Goal: Information Seeking & Learning: Learn about a topic

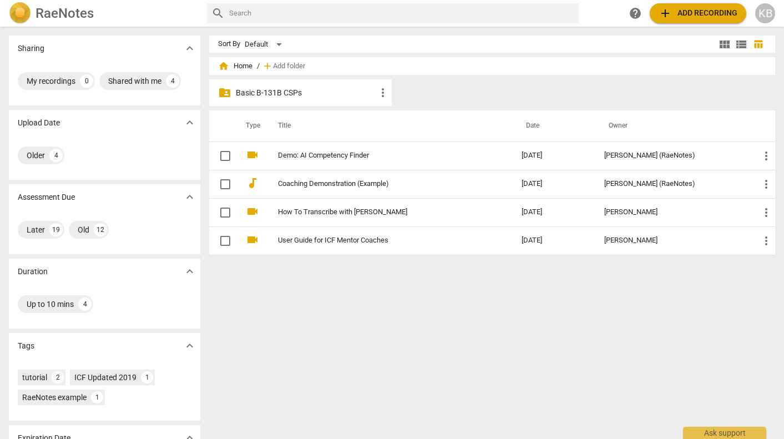
click at [321, 94] on p "Basic B-131B CSPs" at bounding box center [306, 93] width 140 height 12
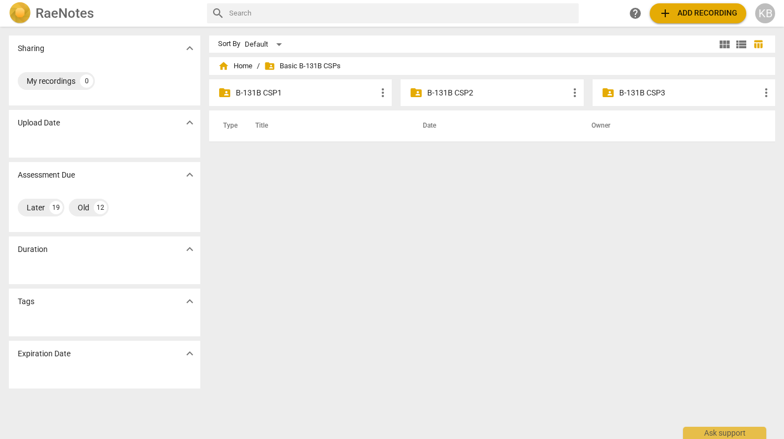
click at [452, 91] on p "B-131B CSP2" at bounding box center [497, 93] width 140 height 12
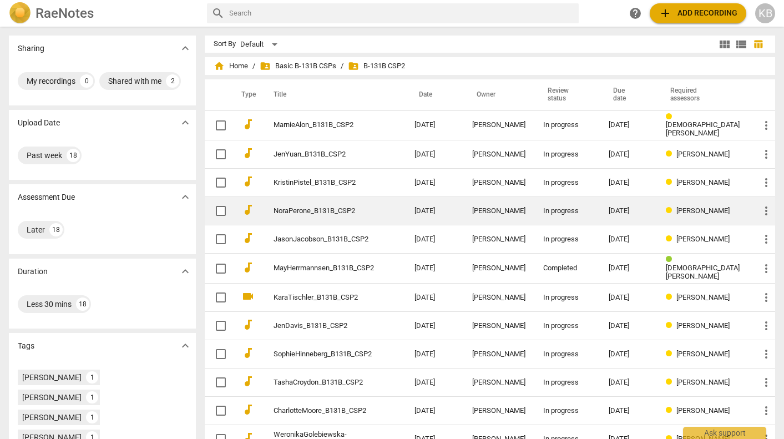
click at [375, 209] on link "NoraPerone_B131B_CSP2" at bounding box center [324, 211] width 101 height 8
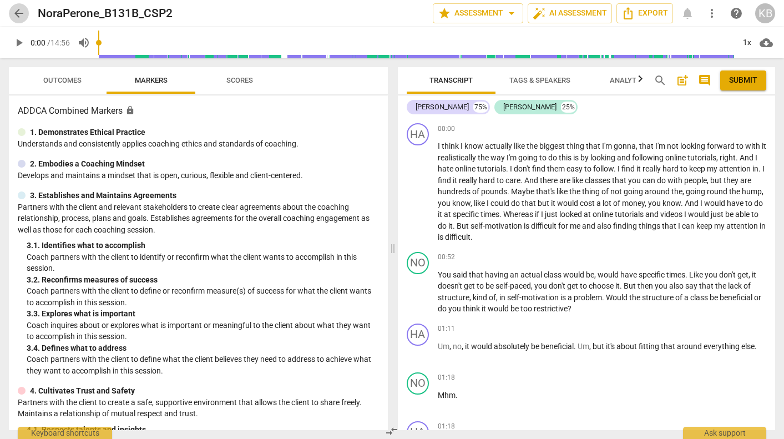
click at [22, 12] on span "arrow_back" at bounding box center [18, 13] width 13 height 13
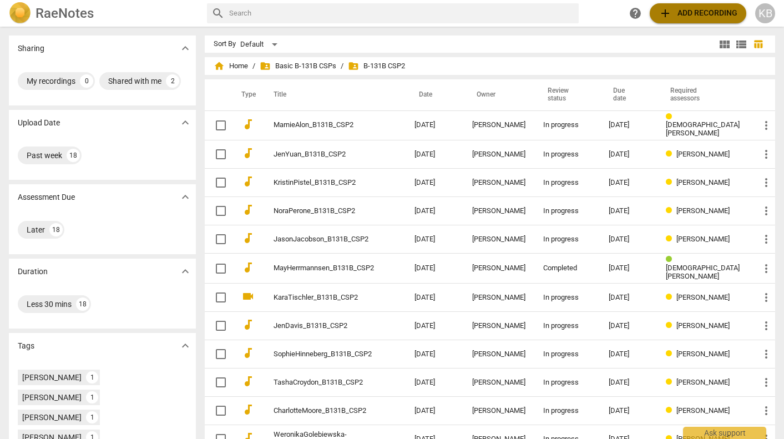
click at [702, 12] on span "add Add recording" at bounding box center [698, 13] width 79 height 13
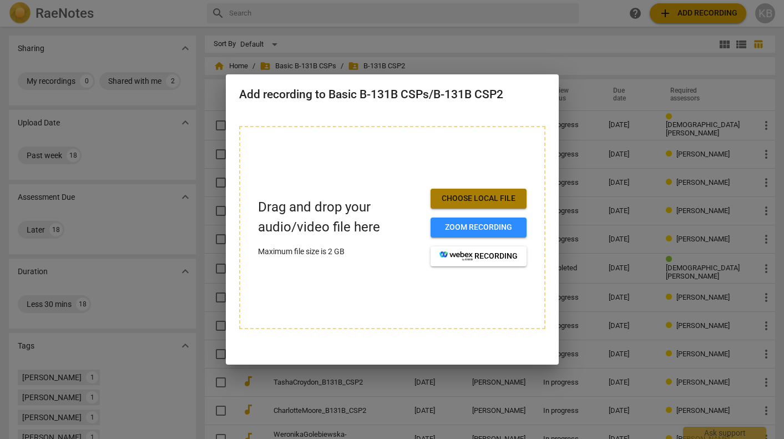
click at [475, 198] on span "Choose local file" at bounding box center [478, 198] width 78 height 11
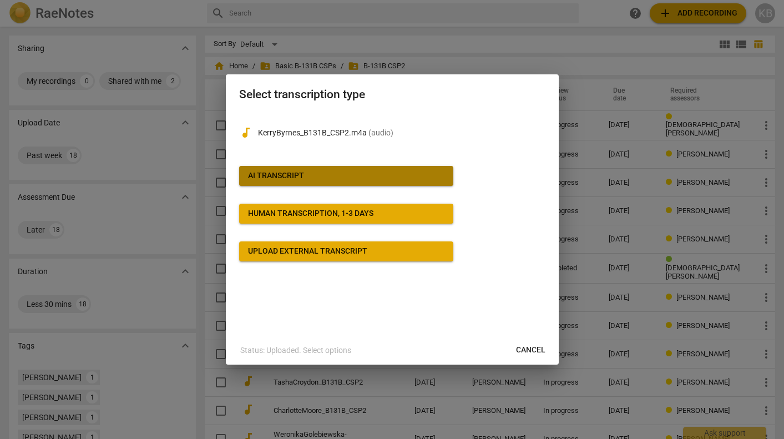
click at [291, 174] on div "AI Transcript" at bounding box center [276, 175] width 56 height 11
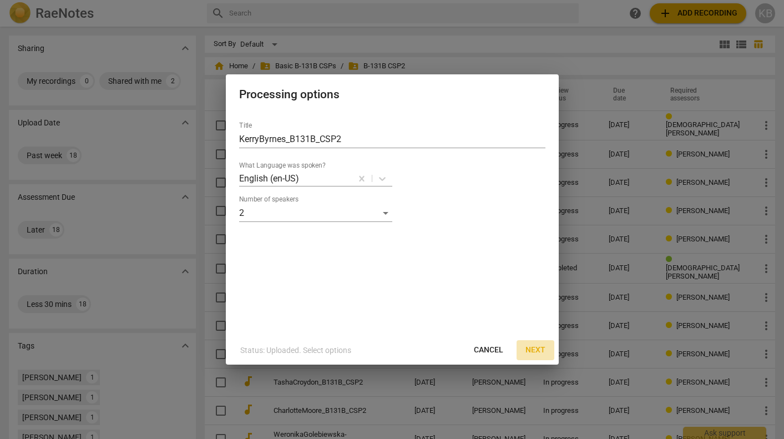
click at [533, 347] on span "Next" at bounding box center [535, 350] width 20 height 11
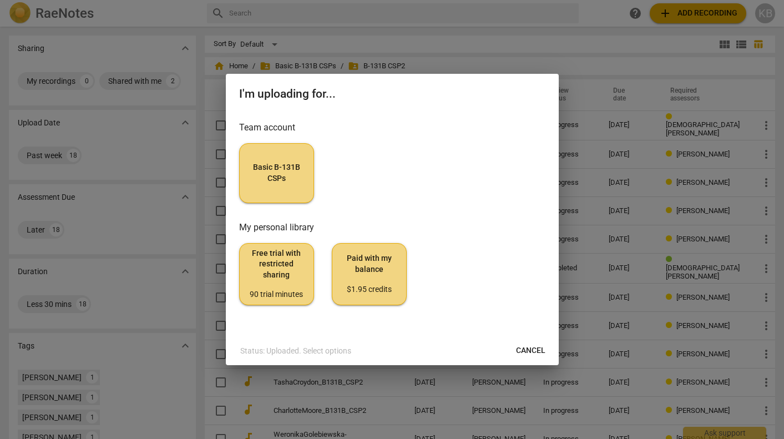
click at [288, 168] on span "Basic B-131B CSPs" at bounding box center [277, 173] width 56 height 22
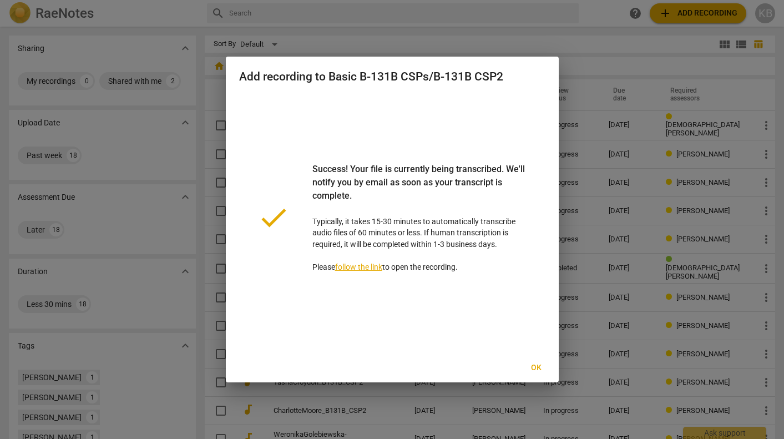
click at [364, 264] on link "follow the link" at bounding box center [358, 266] width 47 height 9
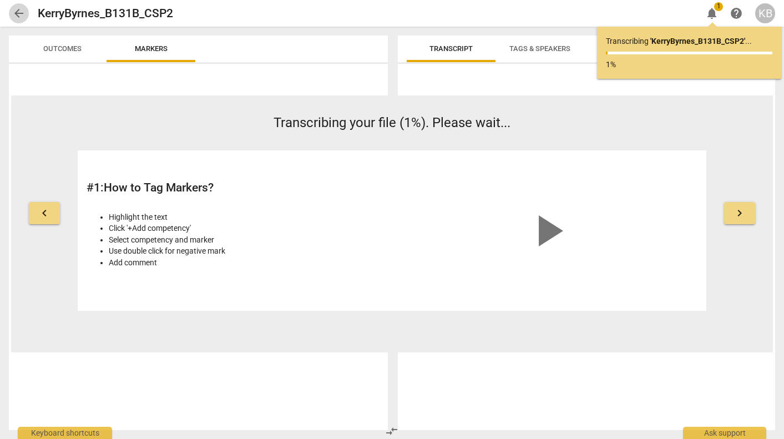
click at [18, 9] on span "arrow_back" at bounding box center [18, 13] width 13 height 13
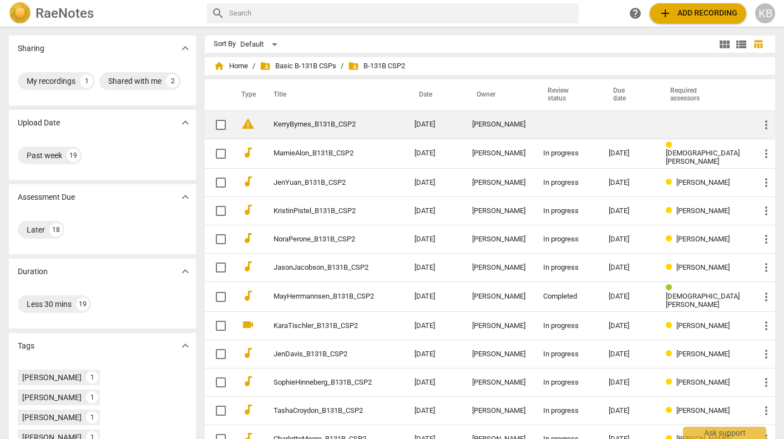
click at [761, 124] on span "more_vert" at bounding box center [766, 124] width 13 height 13
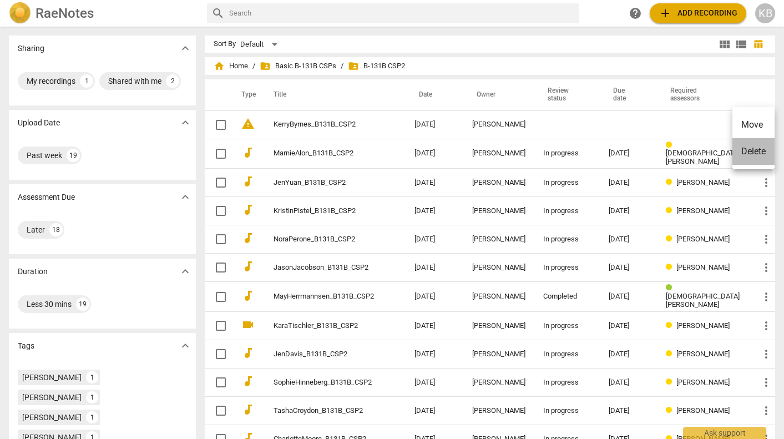
click at [759, 153] on li "Delete" at bounding box center [753, 151] width 42 height 27
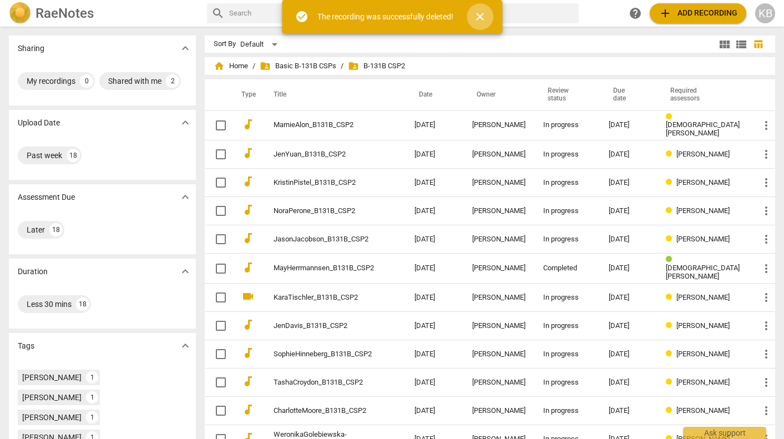
click at [479, 16] on span "close" at bounding box center [479, 16] width 13 height 13
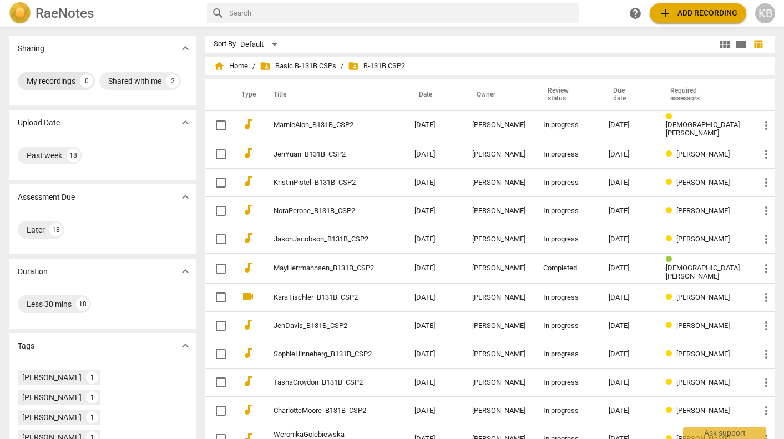
click at [60, 82] on div "My recordings" at bounding box center [51, 80] width 49 height 11
click at [699, 13] on span "add Add recording" at bounding box center [698, 13] width 79 height 13
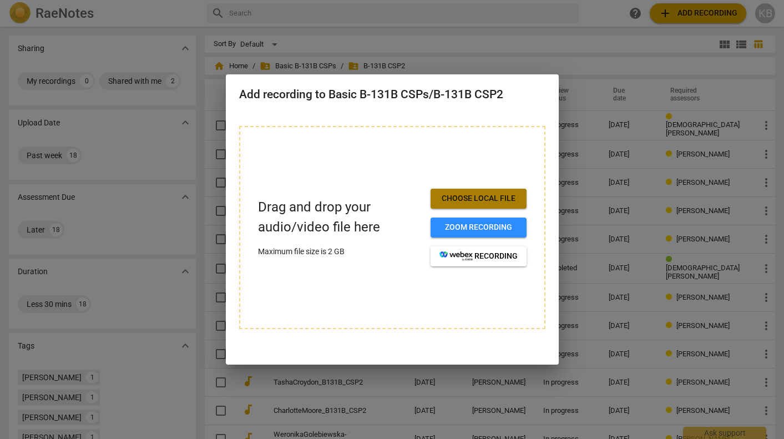
click at [494, 197] on span "Choose local file" at bounding box center [478, 198] width 78 height 11
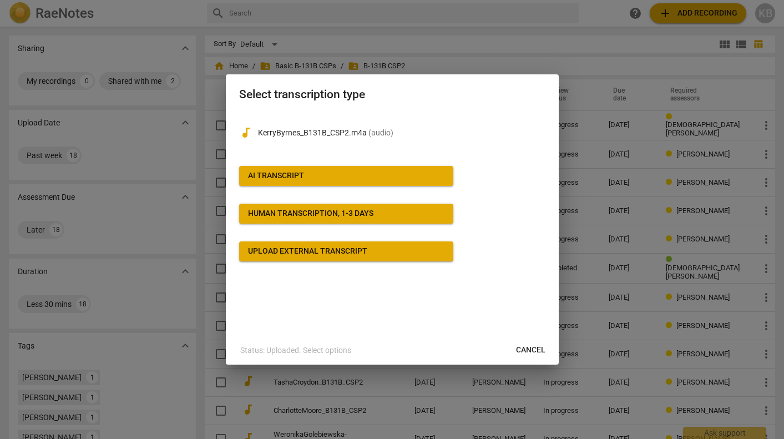
click at [296, 176] on div "AI Transcript" at bounding box center [276, 175] width 56 height 11
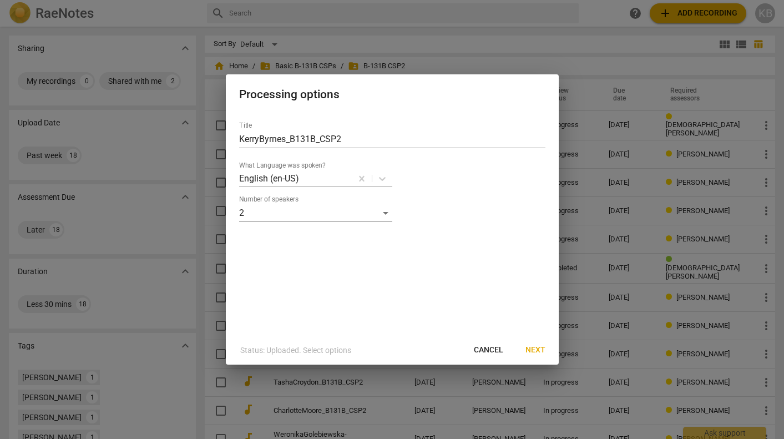
click at [534, 349] on span "Next" at bounding box center [535, 350] width 20 height 11
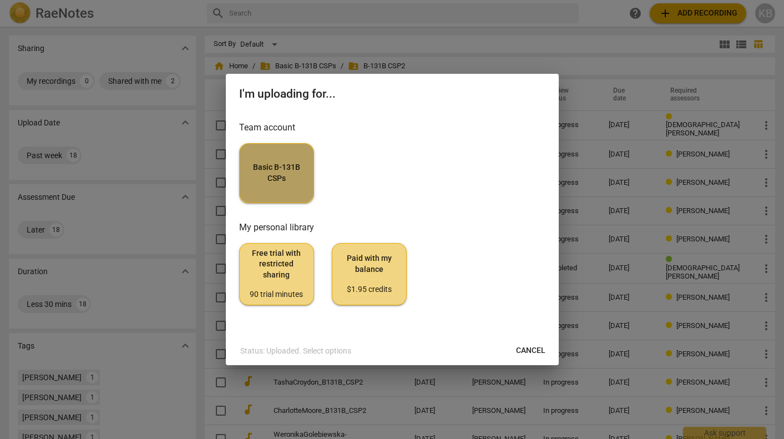
click at [282, 177] on span "Basic B-131B CSPs" at bounding box center [277, 173] width 56 height 22
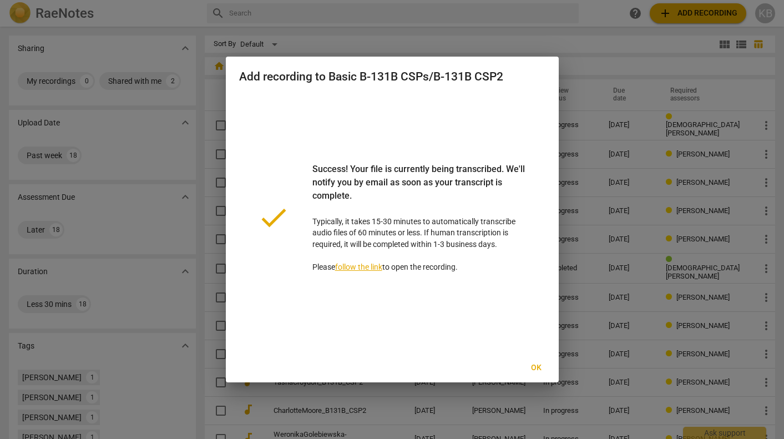
click at [367, 264] on link "follow the link" at bounding box center [358, 266] width 47 height 9
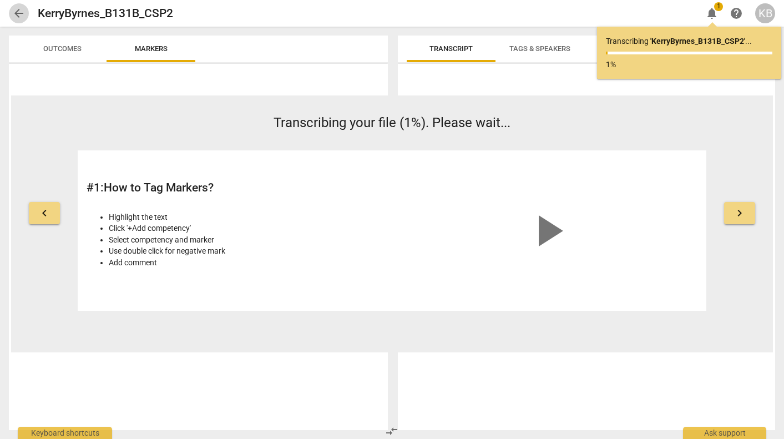
click at [19, 13] on span "arrow_back" at bounding box center [18, 13] width 13 height 13
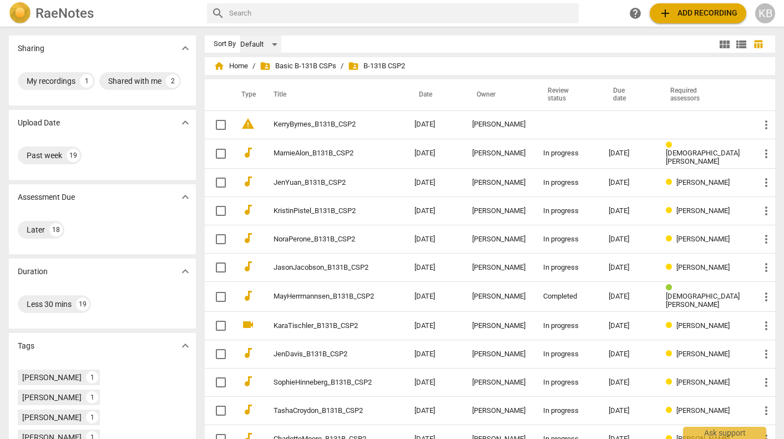
click at [277, 43] on div "Default" at bounding box center [260, 45] width 41 height 18
click at [323, 48] on div at bounding box center [392, 219] width 784 height 439
click at [80, 82] on div "1" at bounding box center [86, 80] width 13 height 13
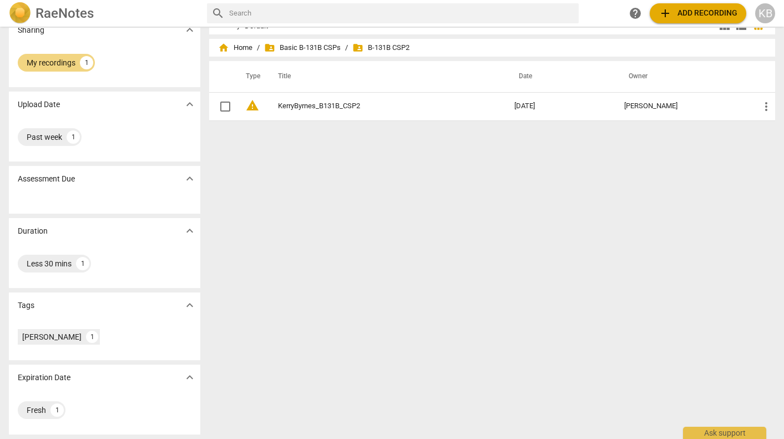
scroll to position [18, 0]
click at [55, 10] on h2 "RaeNotes" at bounding box center [65, 14] width 58 height 16
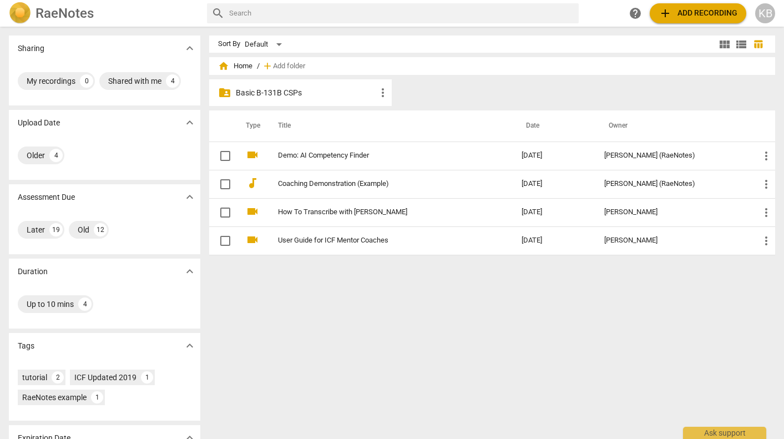
click at [292, 93] on p "Basic B-131B CSPs" at bounding box center [306, 93] width 140 height 12
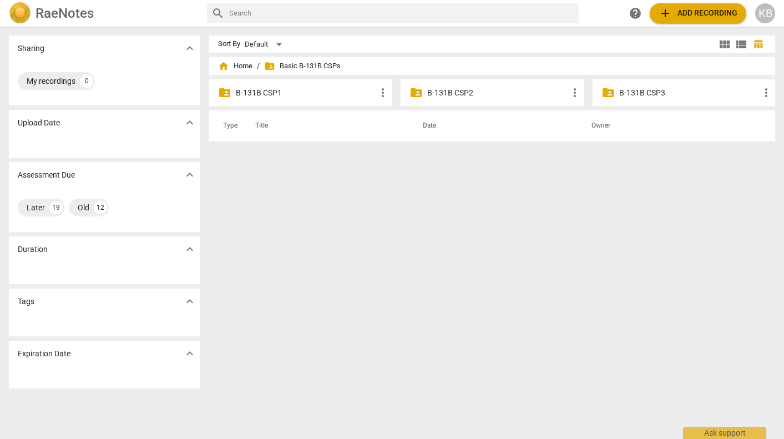
click at [479, 94] on p "B-131B CSP2" at bounding box center [497, 93] width 140 height 12
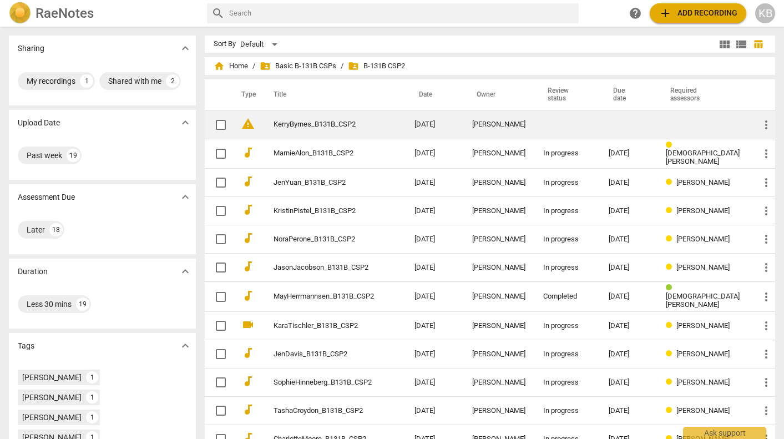
click at [292, 124] on link "KerryByrnes_B131B_CSP2" at bounding box center [324, 124] width 101 height 8
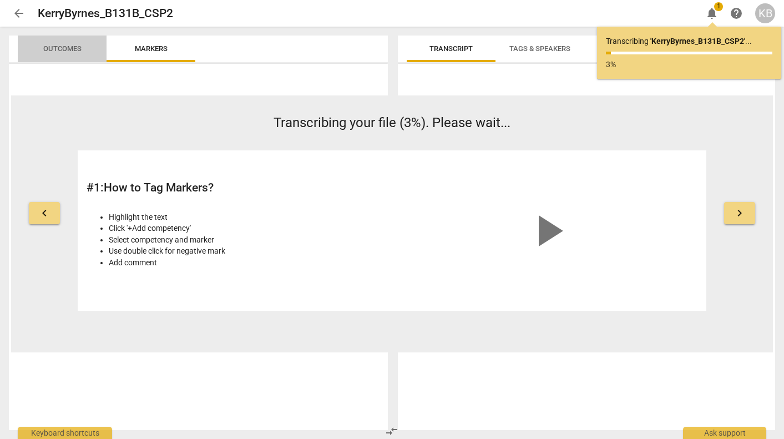
click at [60, 48] on span "Outcomes" at bounding box center [62, 48] width 38 height 8
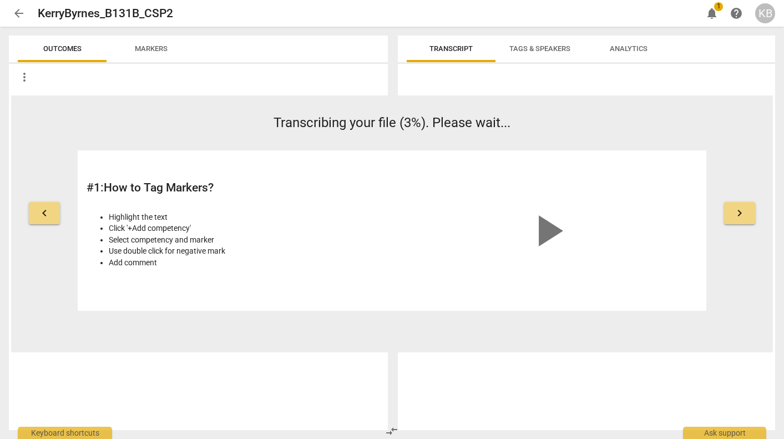
click at [154, 44] on span "Markers" at bounding box center [151, 48] width 33 height 8
click at [18, 12] on span "arrow_back" at bounding box center [18, 13] width 13 height 13
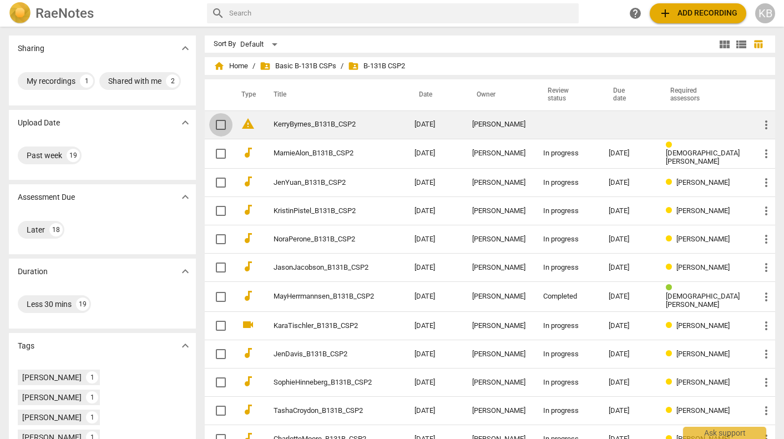
click at [224, 125] on input "checkbox" at bounding box center [220, 124] width 23 height 13
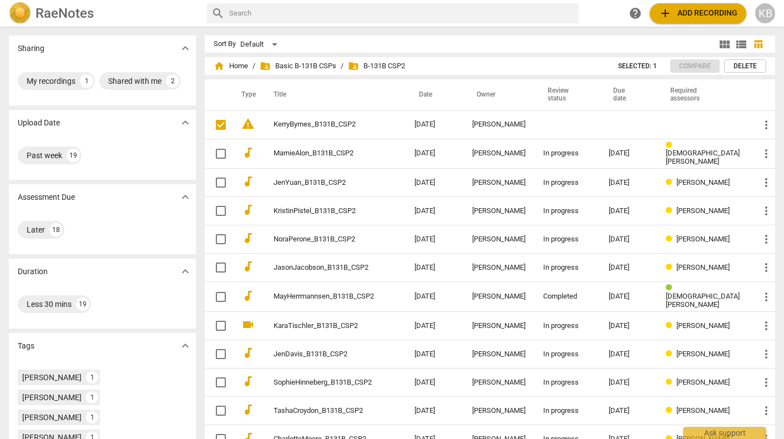
click at [67, 8] on h2 "RaeNotes" at bounding box center [65, 14] width 58 height 16
checkbox input "true"
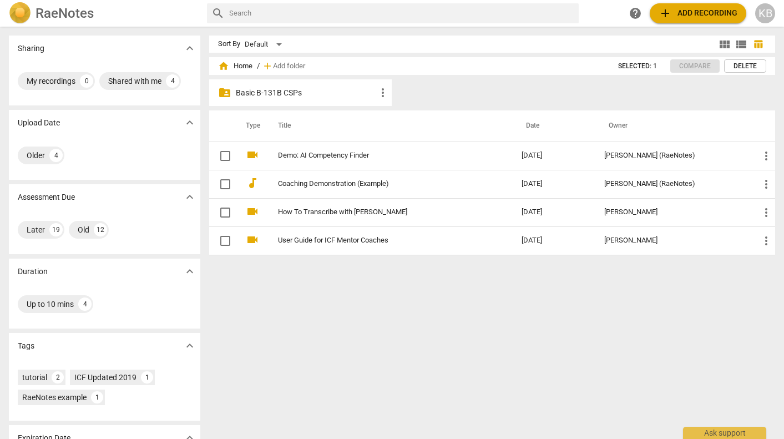
click at [292, 92] on p "Basic B-131B CSPs" at bounding box center [306, 93] width 140 height 12
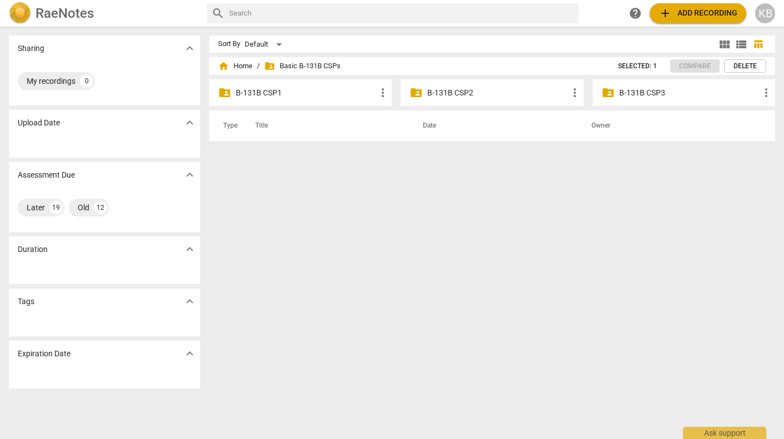
click at [452, 95] on p "B-131B CSP2" at bounding box center [497, 93] width 140 height 12
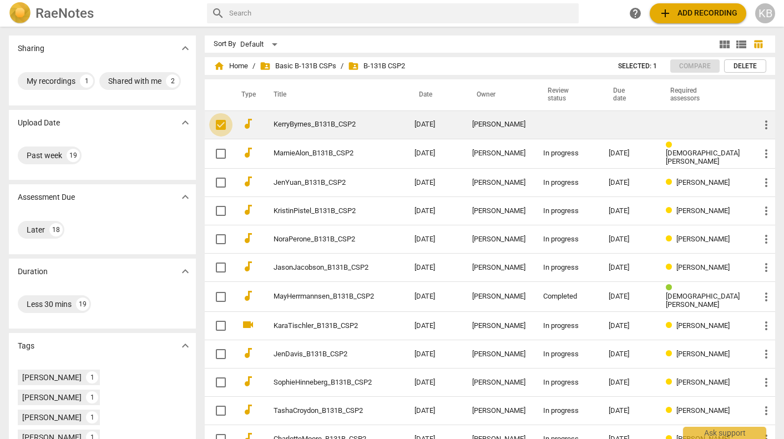
click at [225, 124] on input "checkbox" at bounding box center [220, 124] width 23 height 13
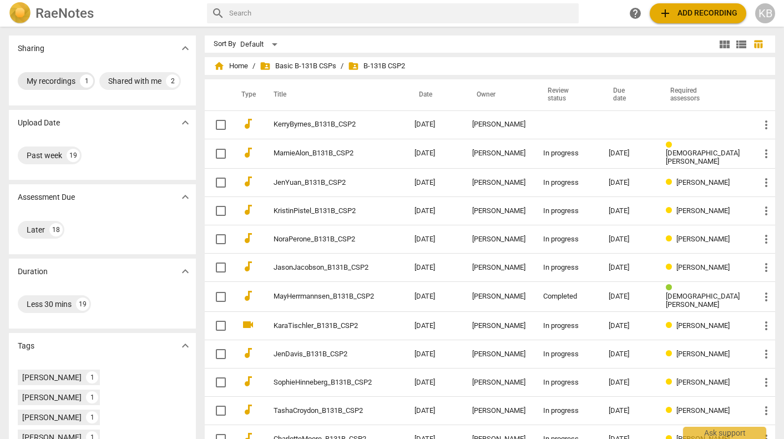
click at [86, 78] on div "1" at bounding box center [86, 80] width 13 height 13
checkbox input "false"
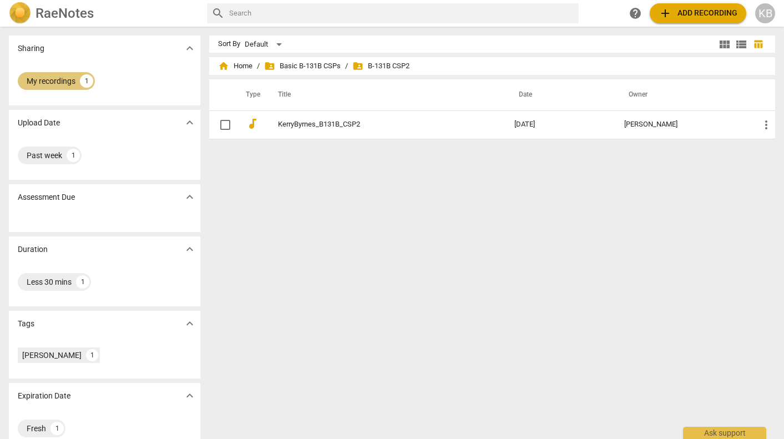
click at [53, 79] on div "My recordings" at bounding box center [51, 80] width 49 height 11
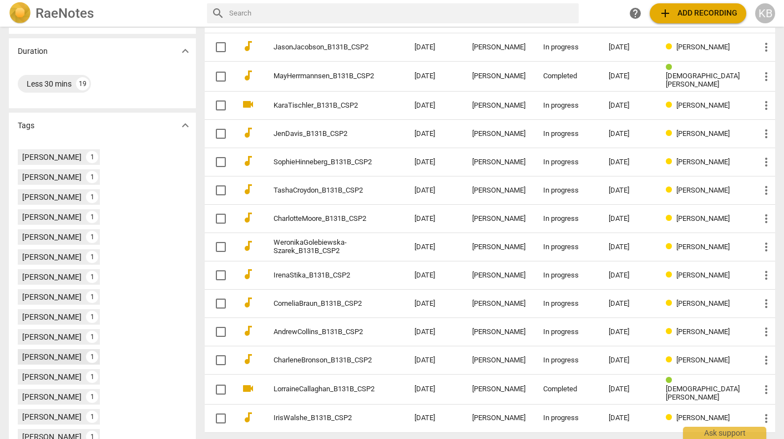
click at [54, 351] on div "[PERSON_NAME]" at bounding box center [51, 356] width 59 height 11
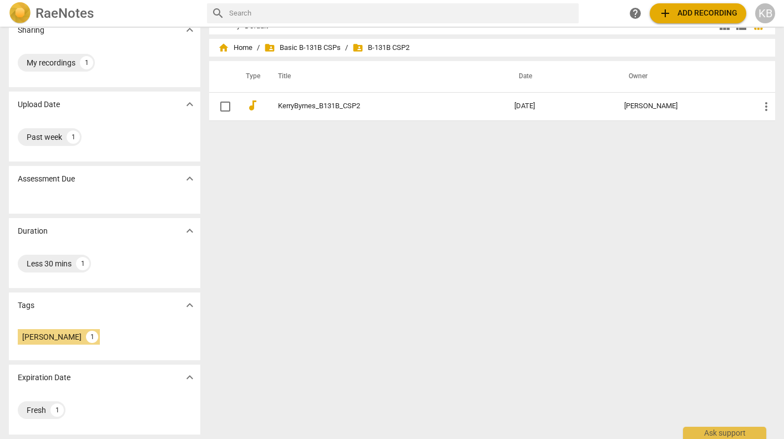
scroll to position [18, 0]
click at [188, 32] on span "expand_more" at bounding box center [189, 29] width 13 height 13
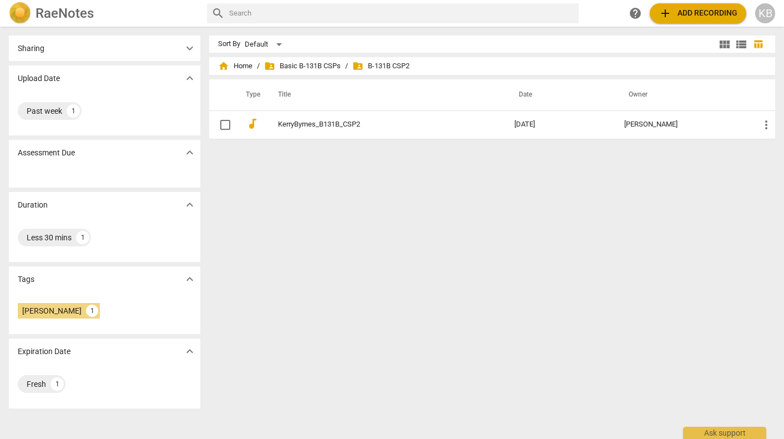
scroll to position [0, 0]
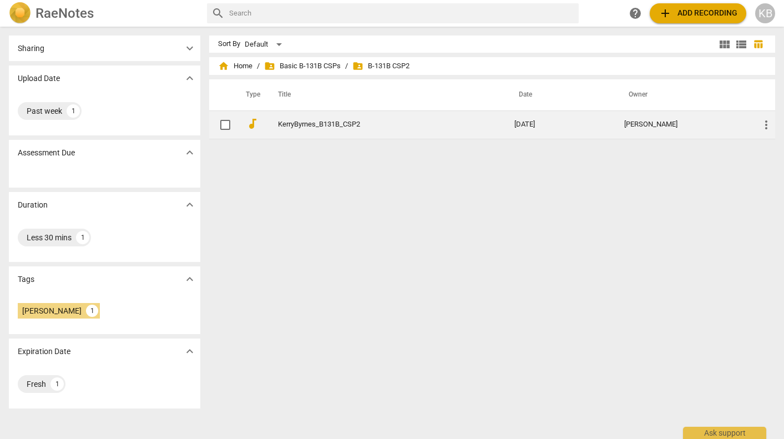
click at [318, 123] on link "KerryByrnes_B131B_CSP2" at bounding box center [376, 124] width 196 height 8
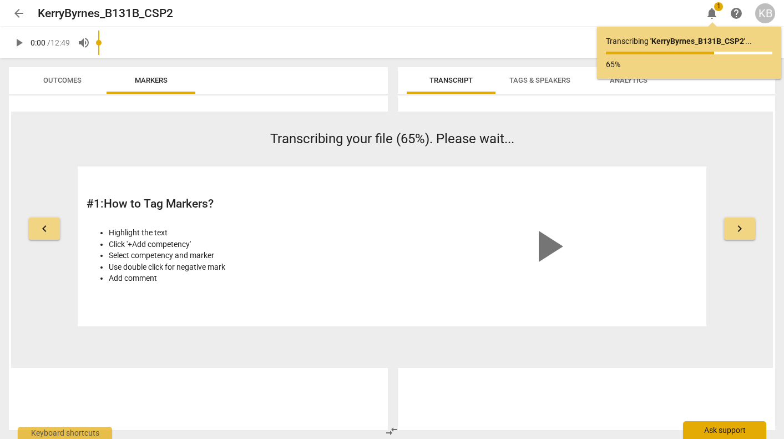
click at [721, 433] on div "Ask support" at bounding box center [724, 430] width 83 height 18
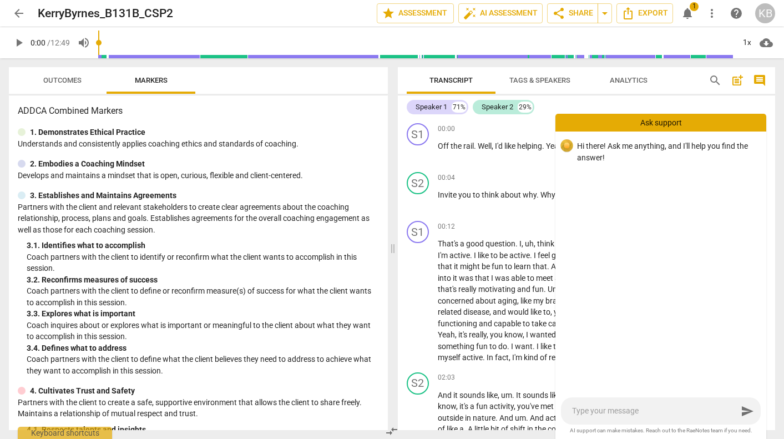
type textarea "h"
type textarea "ho"
type textarea "how"
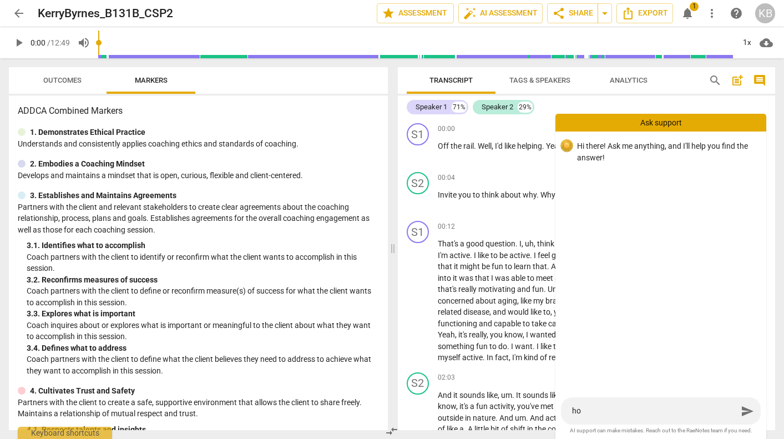
type textarea "how"
type textarea "how t"
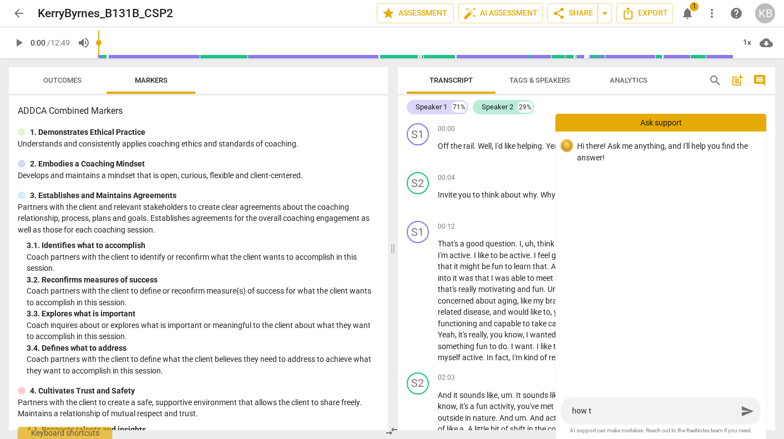
type textarea "how to"
type textarea "how to a"
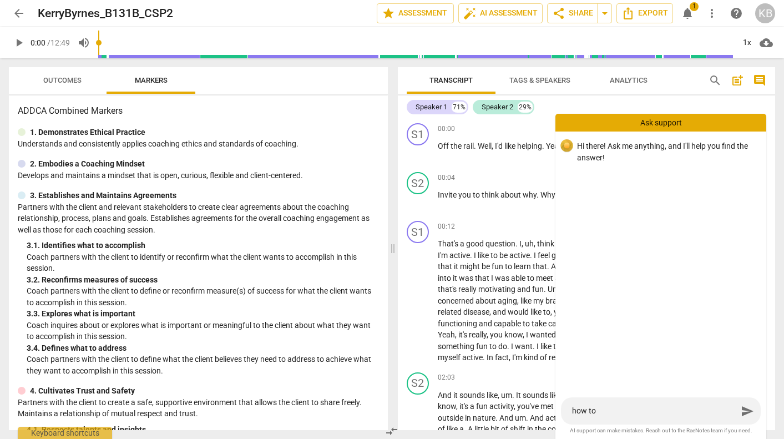
type textarea "how to a"
type textarea "how to ad"
type textarea "how to add"
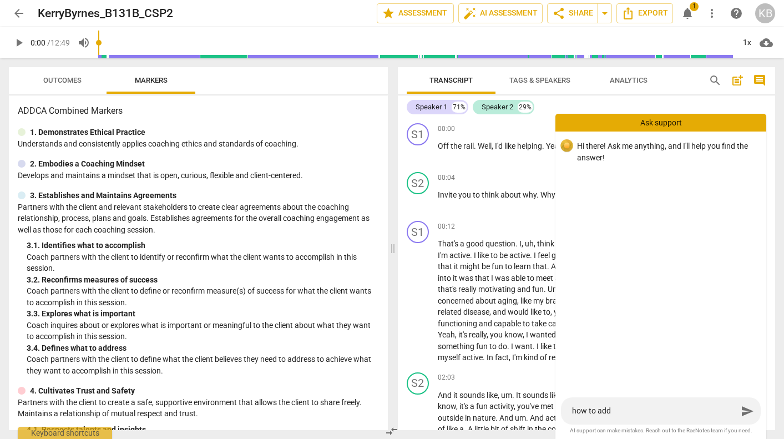
type textarea "how to add"
type textarea "how to add a"
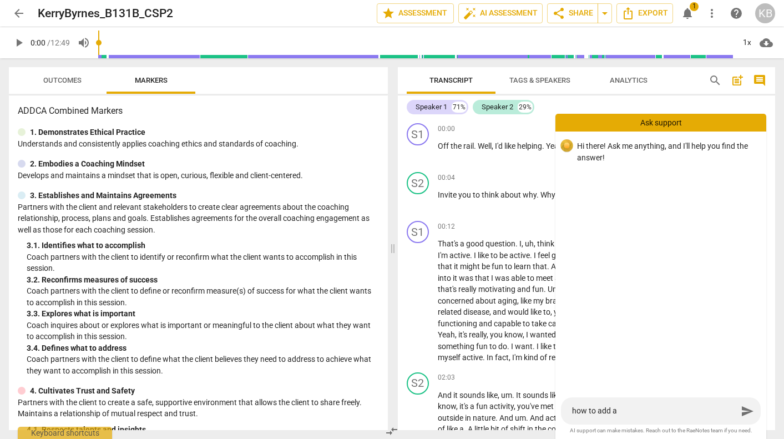
type textarea "how to add a"
type textarea "how to add a s"
type textarea "how to add a su"
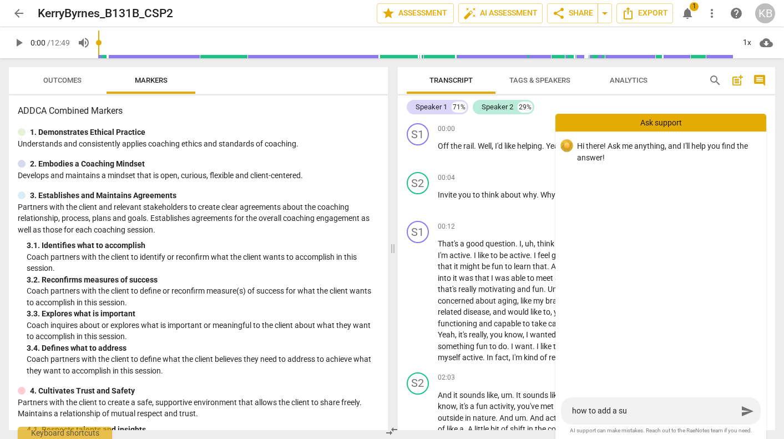
type textarea "how to add a sum"
type textarea "how to add a summ"
type textarea "how to add a summa"
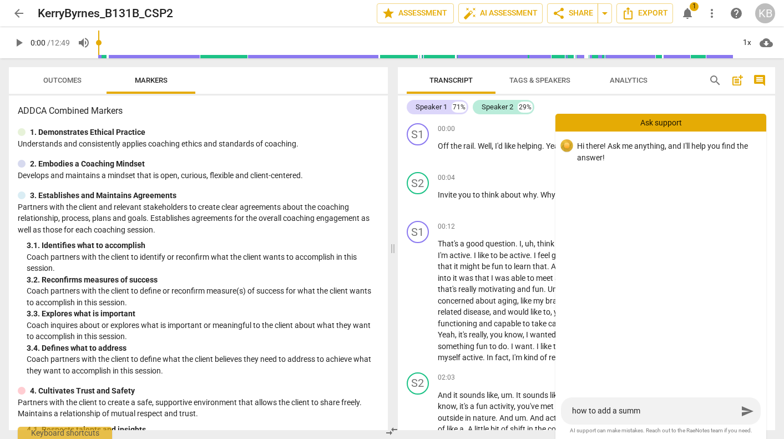
type textarea "how to add a summa"
type textarea "how to add a [PERSON_NAME]"
type textarea "how to add a summary"
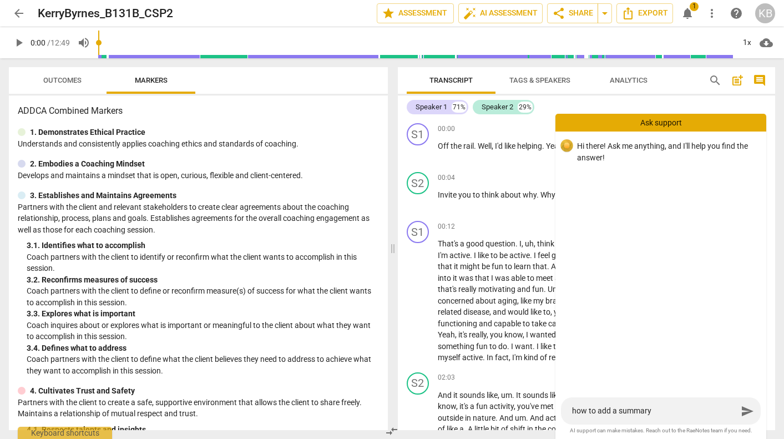
type textarea "how to add a summary"
type textarea "how to add a summary t"
type textarea "how to add a summary to"
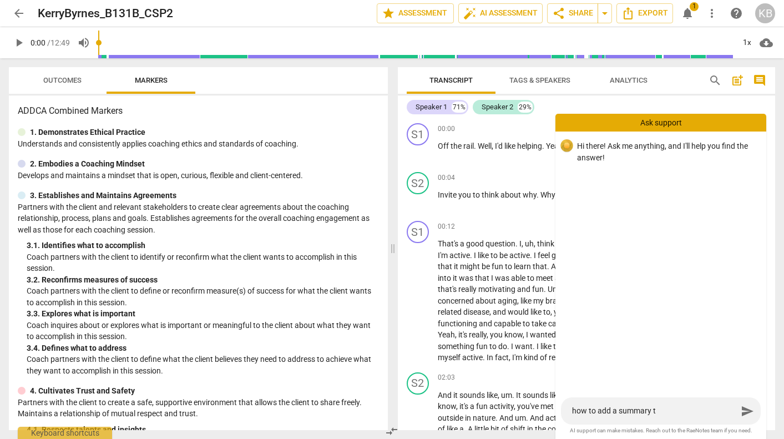
type textarea "how to add a summary to"
type textarea "how to add a summary to r"
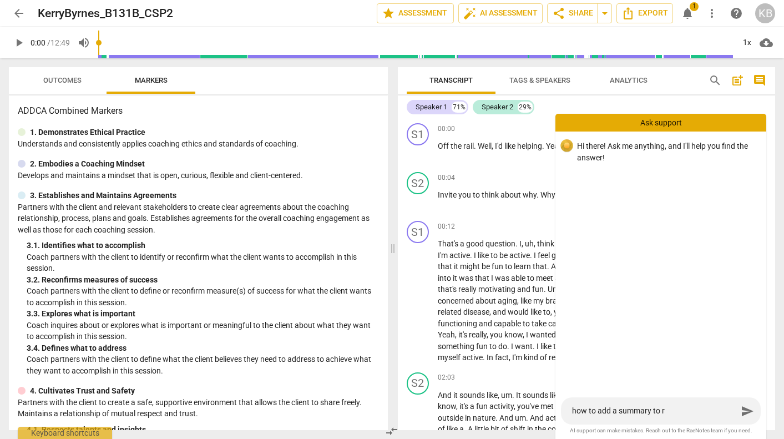
type textarea "how to add a summary to re"
type textarea "how to add a summary to rec"
type textarea "how to add a summary to reco"
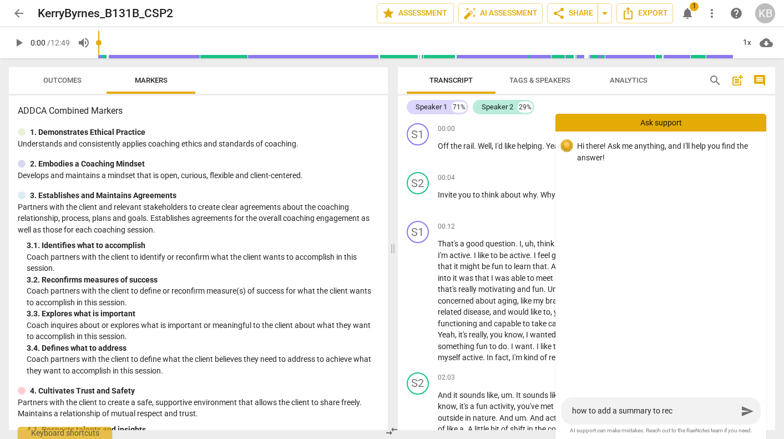
type textarea "how to add a summary to reco"
type textarea "how to add a summary to recor"
type textarea "how to add a summary to record"
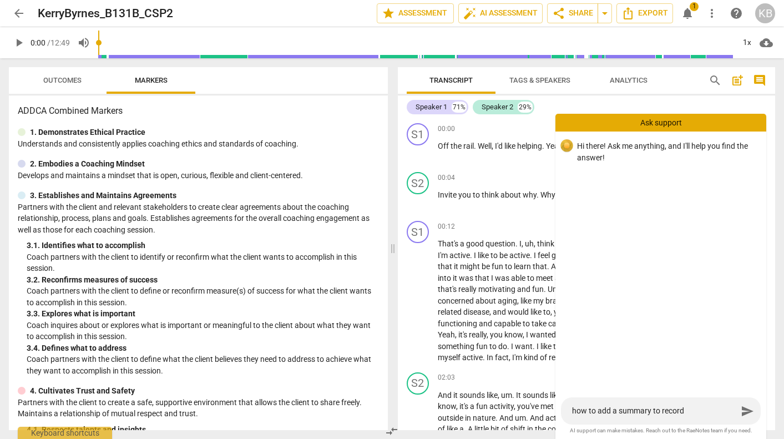
type textarea "how to add a summary to recordi"
type textarea "how to add a summary to recordin"
type textarea "how to add a summary to recording"
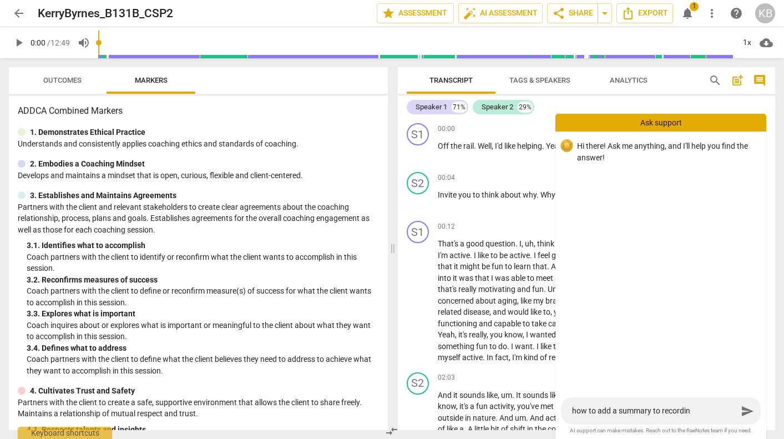
type textarea "how to add a summary to recording"
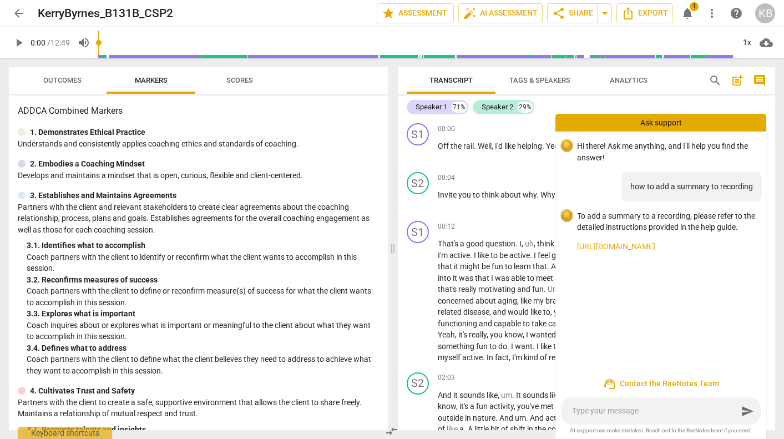
click at [644, 244] on link "[URL][DOMAIN_NAME]" at bounding box center [667, 247] width 180 height 12
click at [735, 78] on span "post_add" at bounding box center [737, 80] width 13 height 13
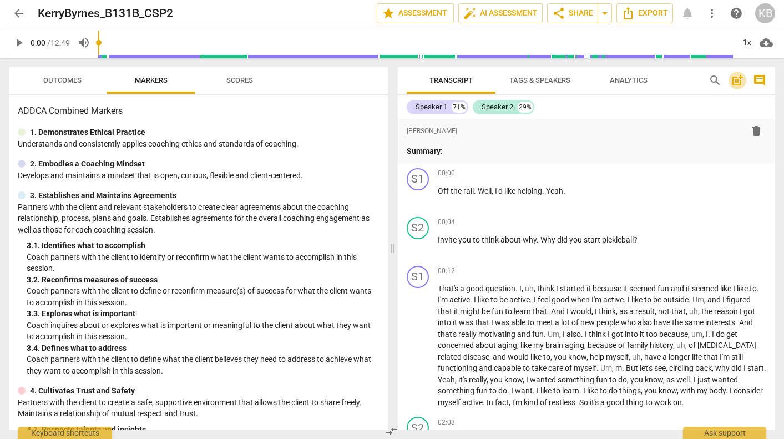
click at [735, 78] on span "post_add" at bounding box center [737, 80] width 13 height 13
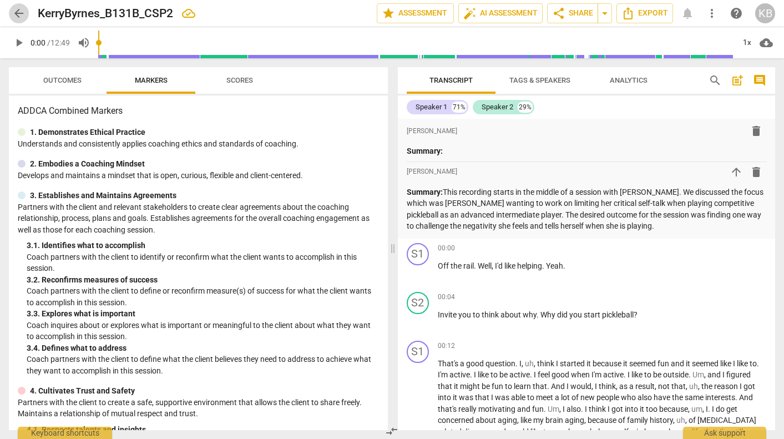
click at [22, 9] on span "arrow_back" at bounding box center [18, 13] width 13 height 13
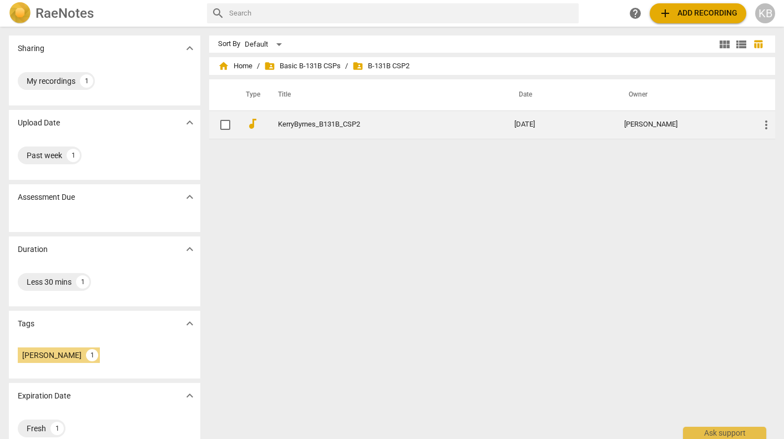
click at [340, 118] on td "KerryByrnes_B131B_CSP2" at bounding box center [385, 124] width 241 height 28
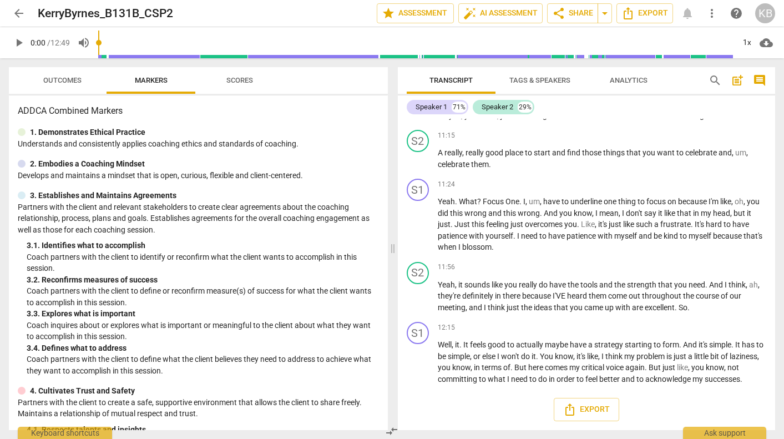
scroll to position [2110, 0]
click at [22, 11] on span "arrow_back" at bounding box center [18, 13] width 13 height 13
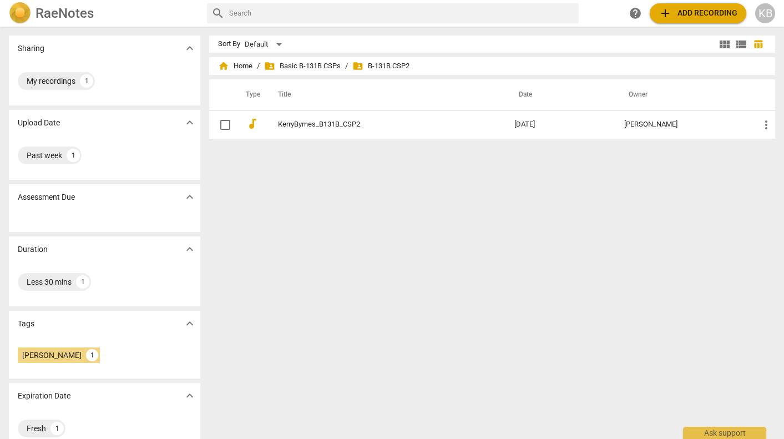
click at [380, 59] on div "home Home / folder_shared Basic B-131B CSPs / folder_shared B-131B CSP2" at bounding box center [492, 66] width 548 height 18
click at [315, 65] on span "folder_shared Basic B-131B CSPs" at bounding box center [302, 65] width 77 height 11
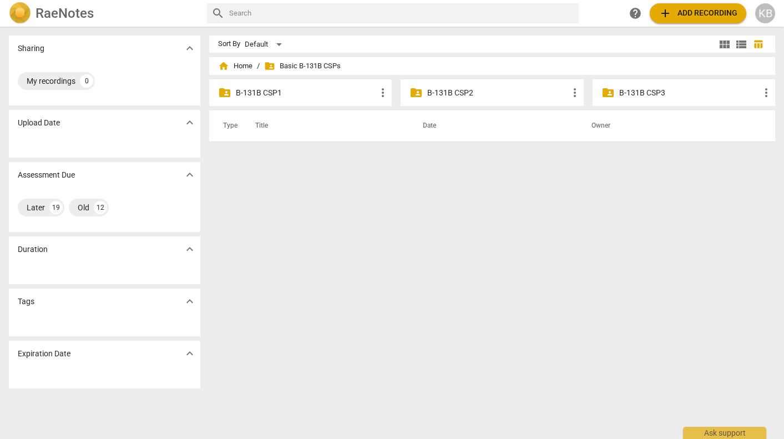
click at [443, 91] on p "B-131B CSP2" at bounding box center [497, 93] width 140 height 12
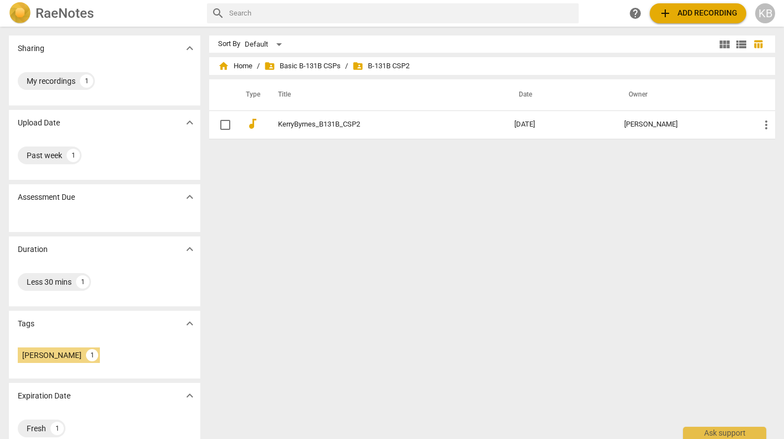
click at [57, 16] on h2 "RaeNotes" at bounding box center [65, 14] width 58 height 16
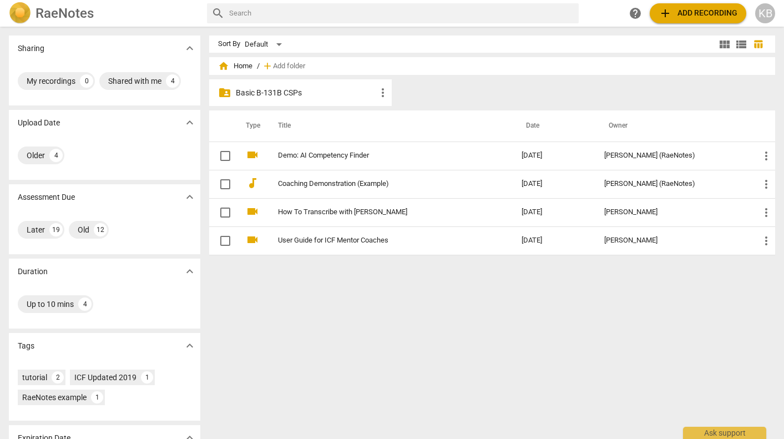
click at [285, 88] on p "Basic B-131B CSPs" at bounding box center [306, 93] width 140 height 12
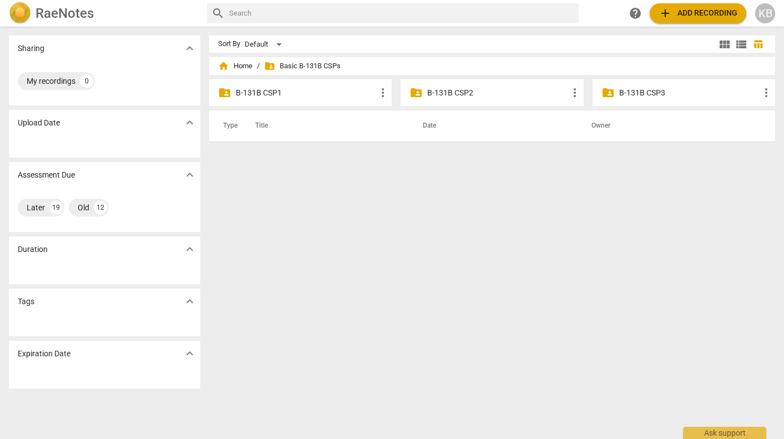
click at [454, 88] on p "B-131B CSP2" at bounding box center [497, 93] width 140 height 12
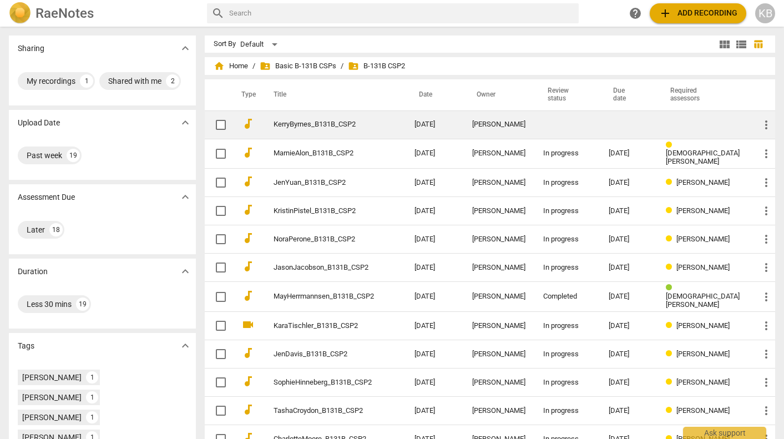
click at [358, 119] on td "KerryByrnes_B131B_CSP2" at bounding box center [332, 124] width 145 height 28
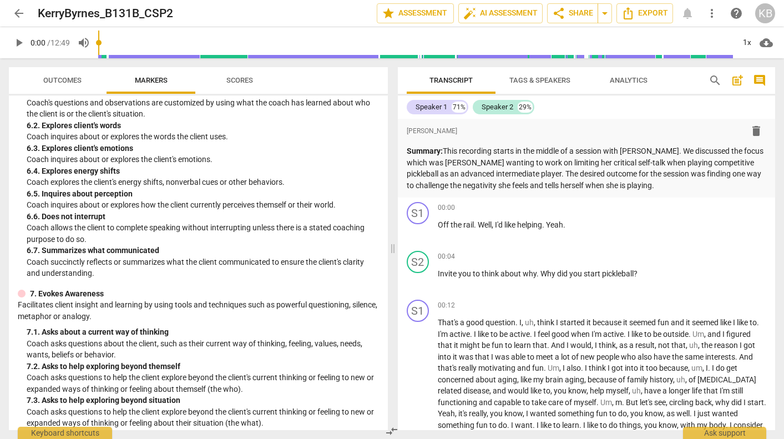
scroll to position [555, 0]
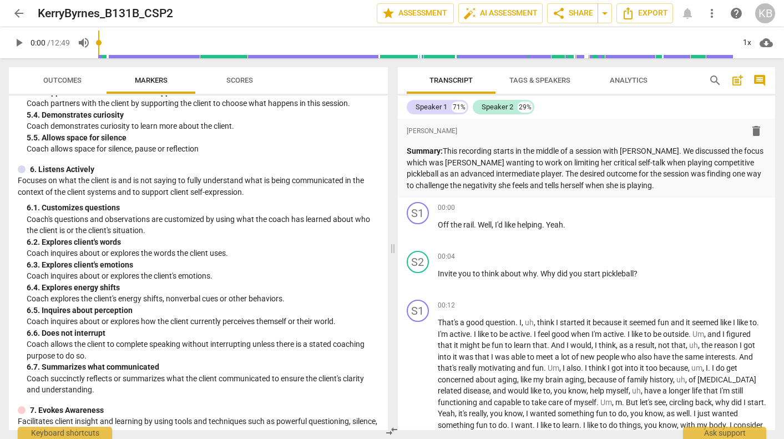
click at [18, 12] on span "arrow_back" at bounding box center [18, 13] width 13 height 13
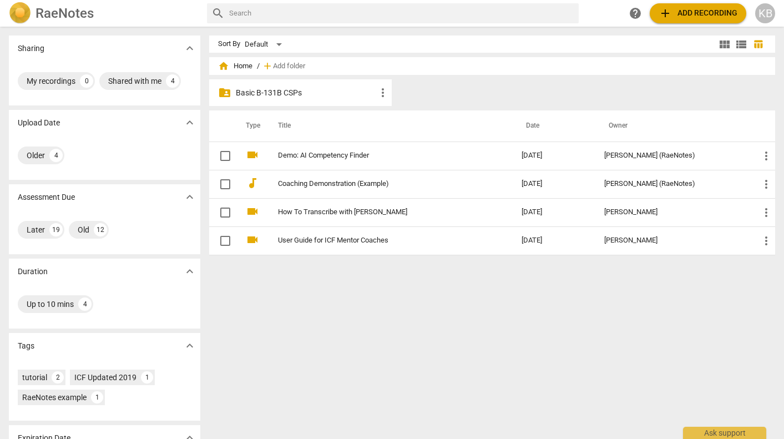
click at [318, 94] on p "Basic B-131B CSPs" at bounding box center [306, 93] width 140 height 12
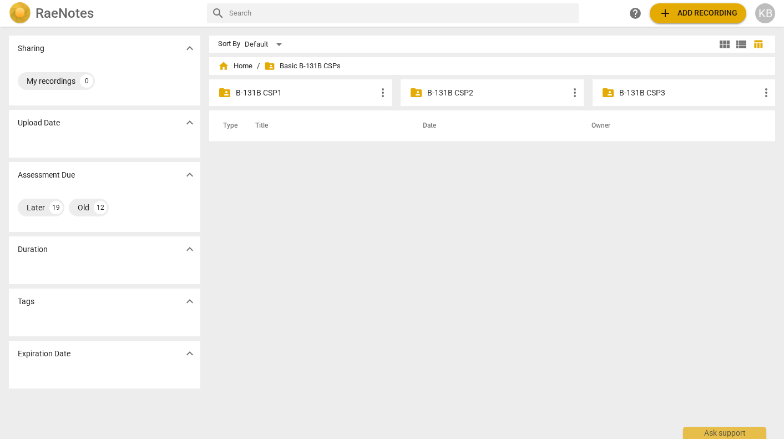
click at [458, 91] on p "B-131B CSP2" at bounding box center [497, 93] width 140 height 12
